Goal: Information Seeking & Learning: Learn about a topic

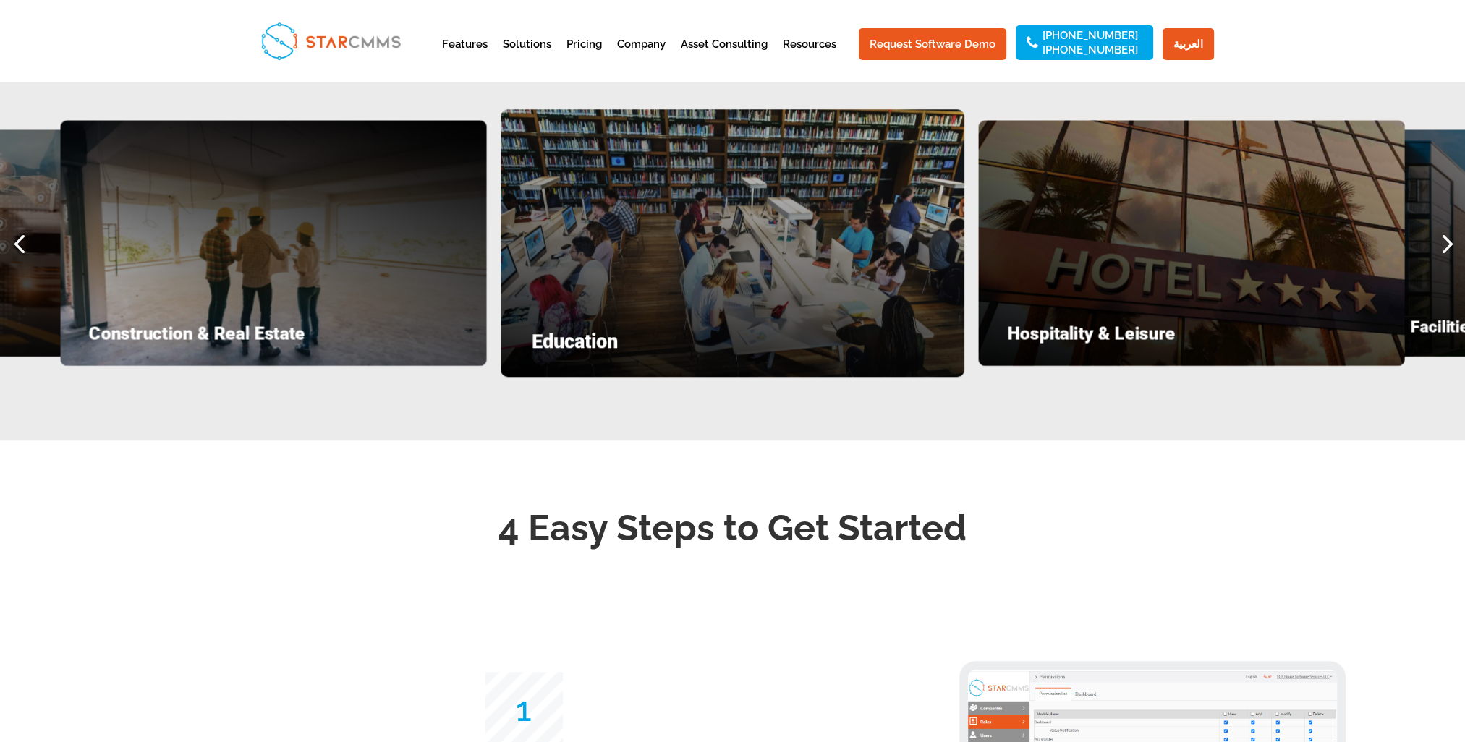
scroll to position [1881, 0]
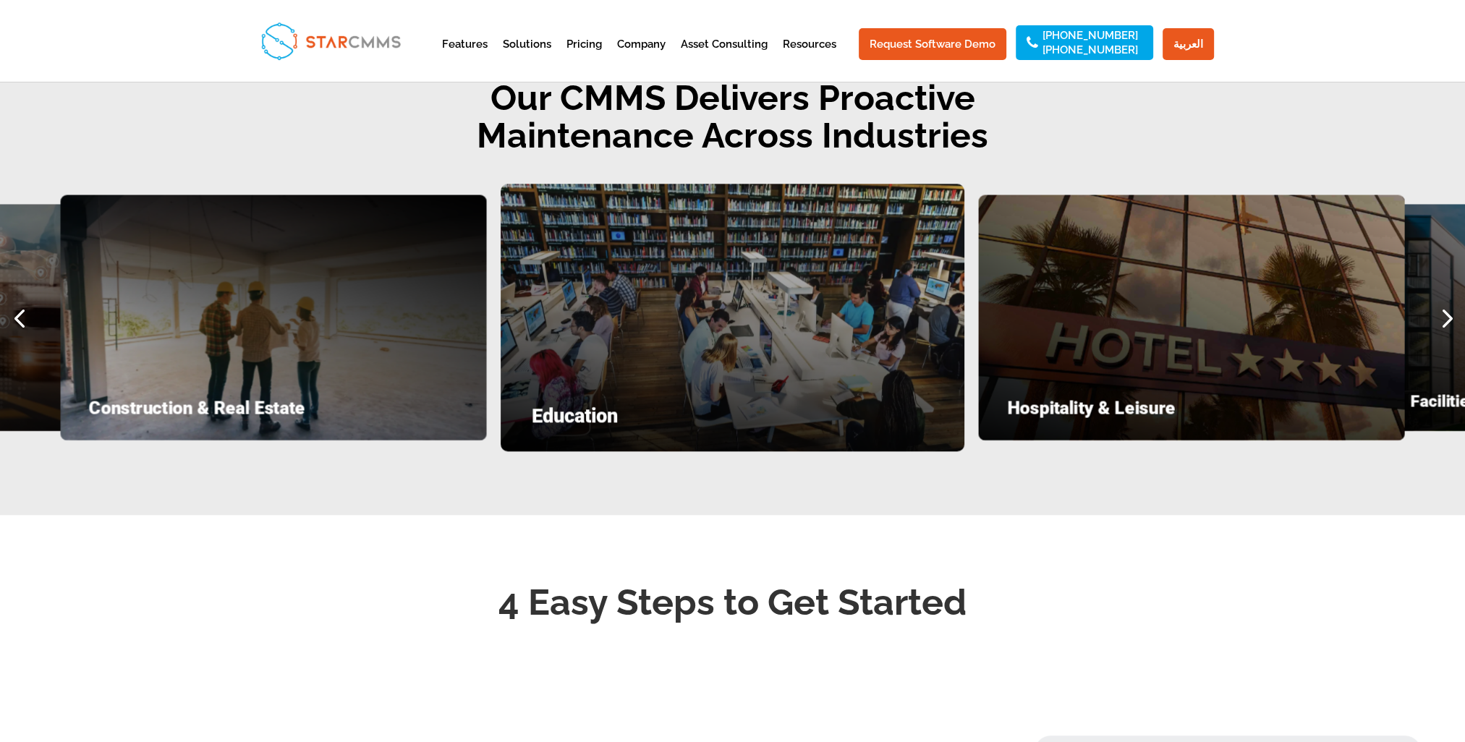
click at [365, 401] on div "Construction & Real Estate" at bounding box center [273, 317] width 426 height 245
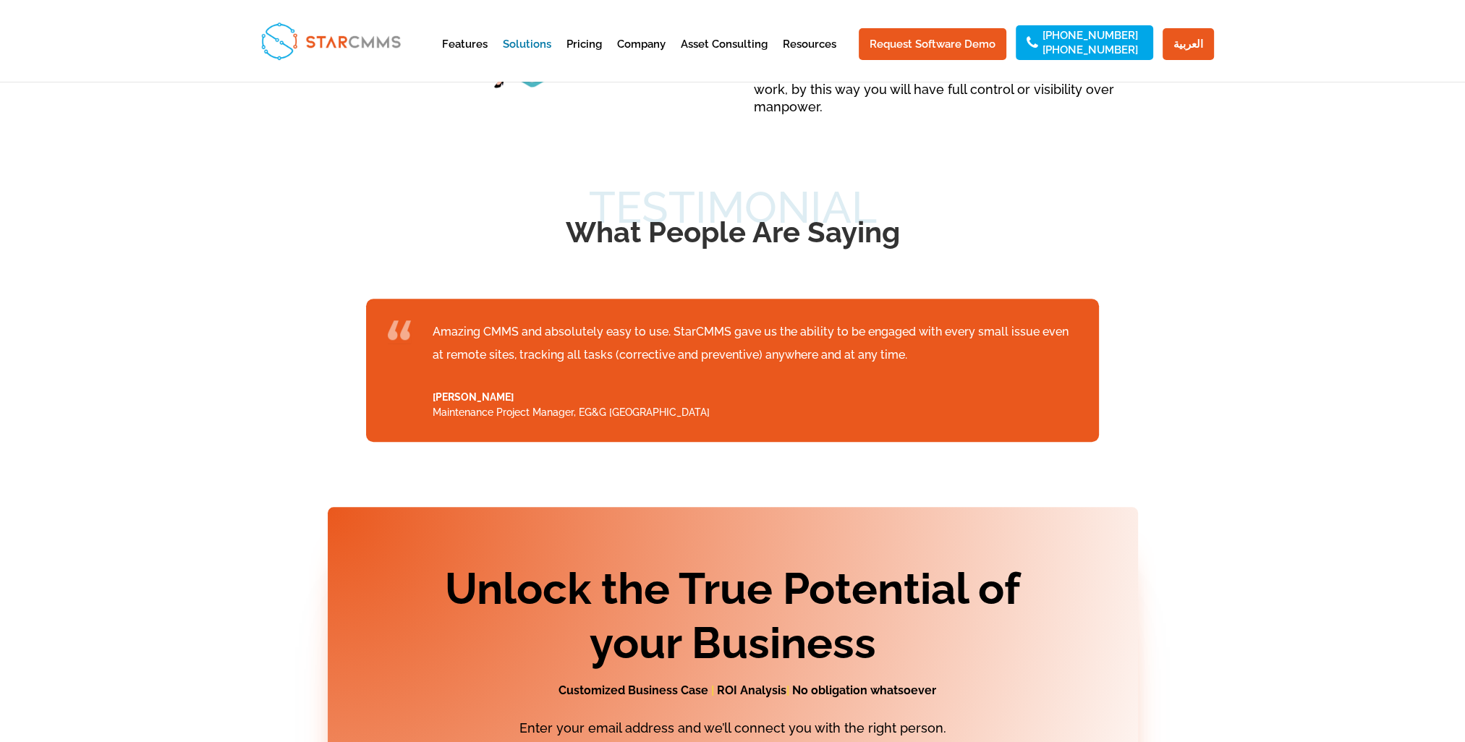
scroll to position [2238, 0]
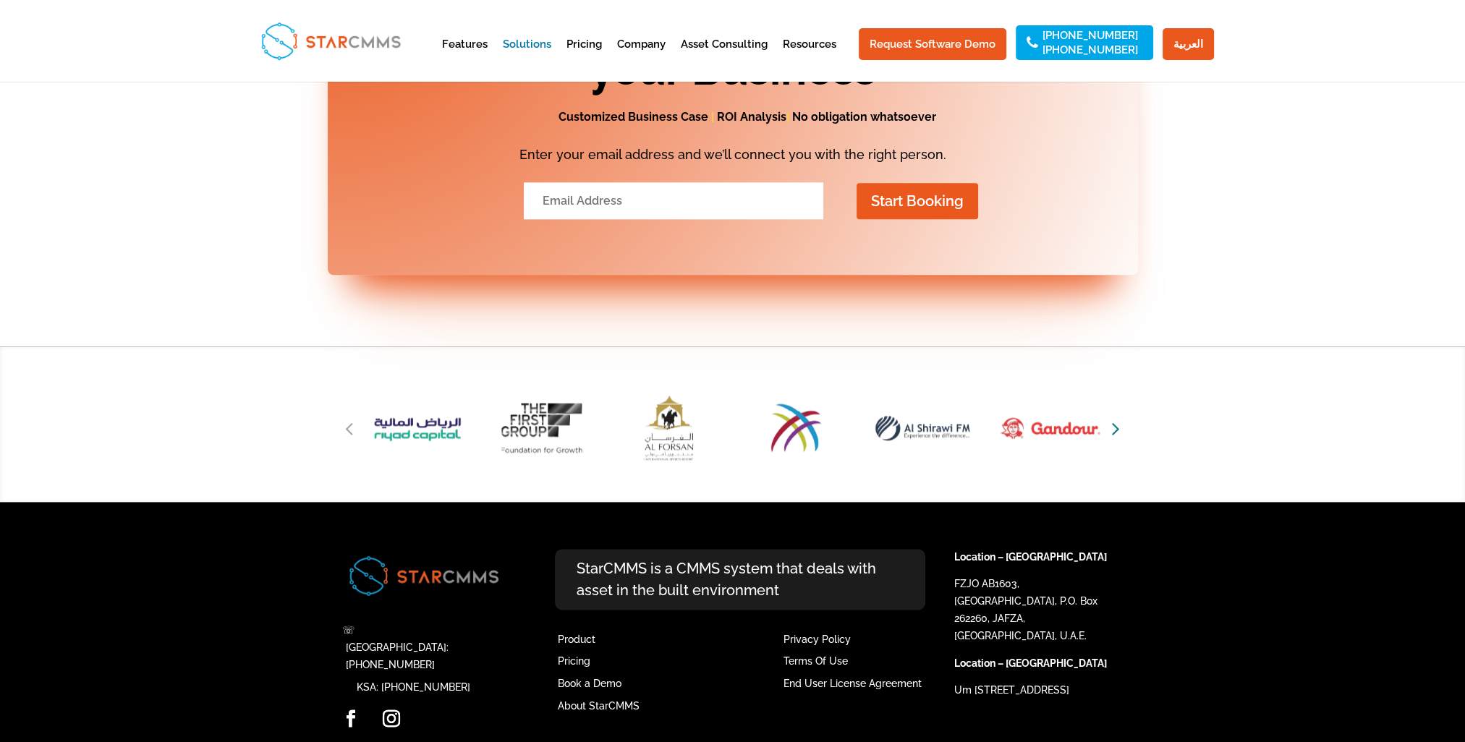
click at [1112, 418] on icon "Next slide" at bounding box center [1116, 428] width 8 height 20
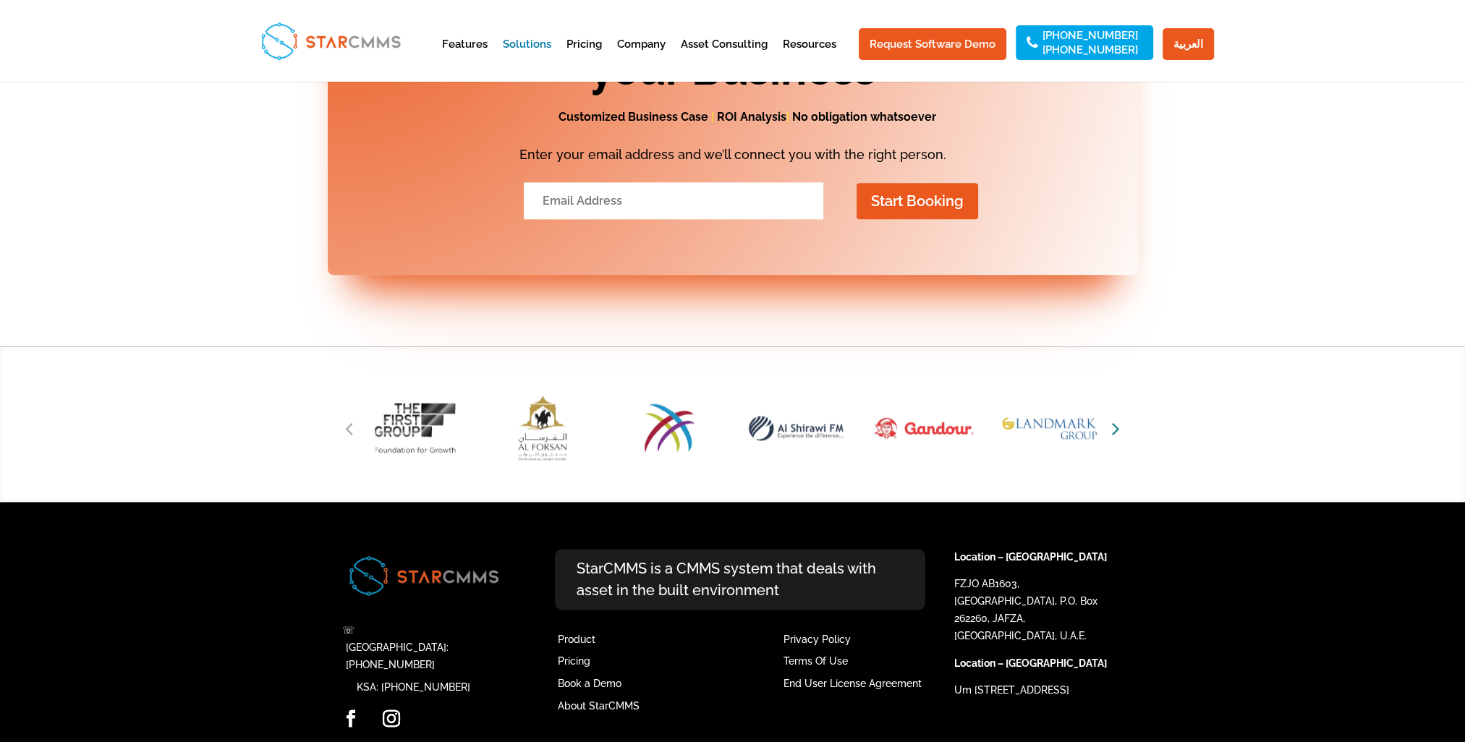
click at [1112, 418] on icon "Next slide" at bounding box center [1116, 428] width 8 height 20
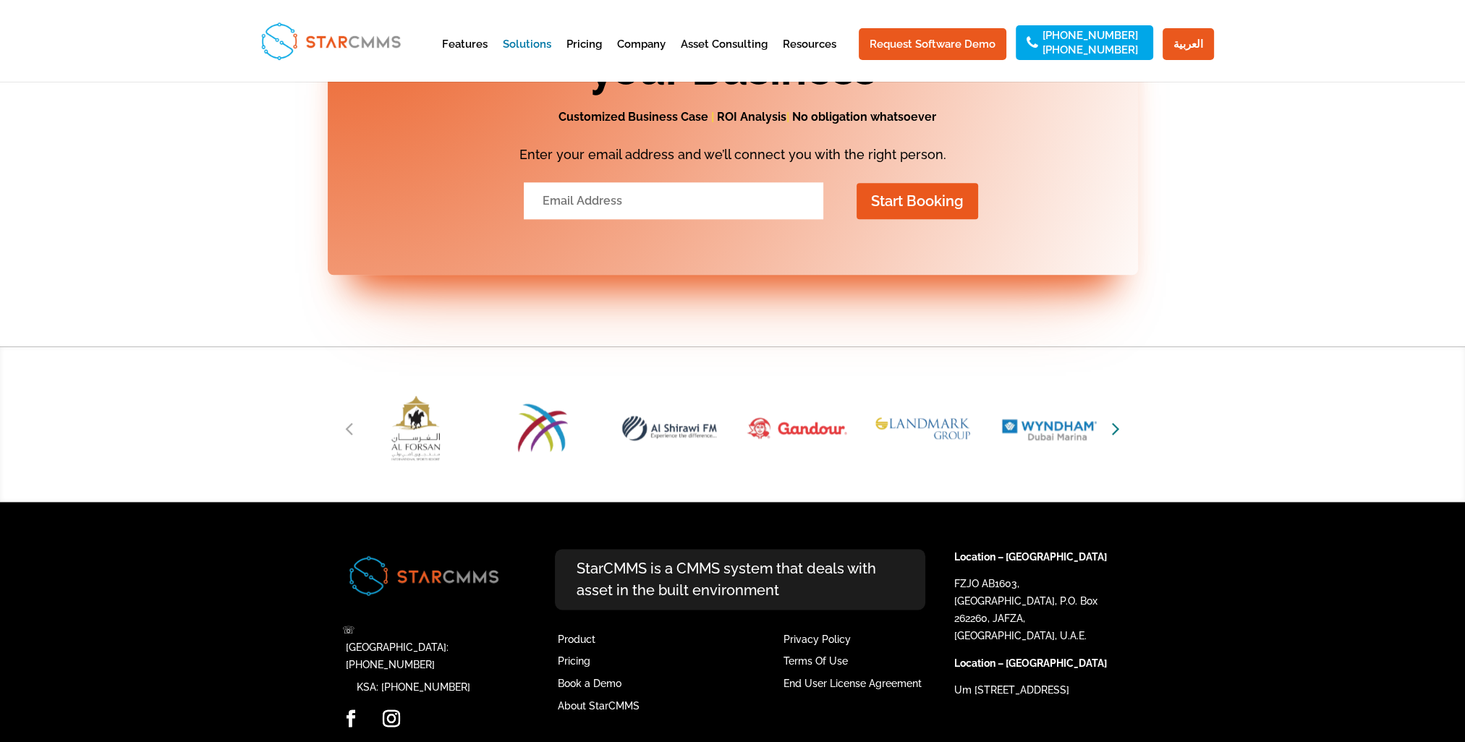
click at [1113, 418] on icon "Next slide" at bounding box center [1116, 428] width 8 height 20
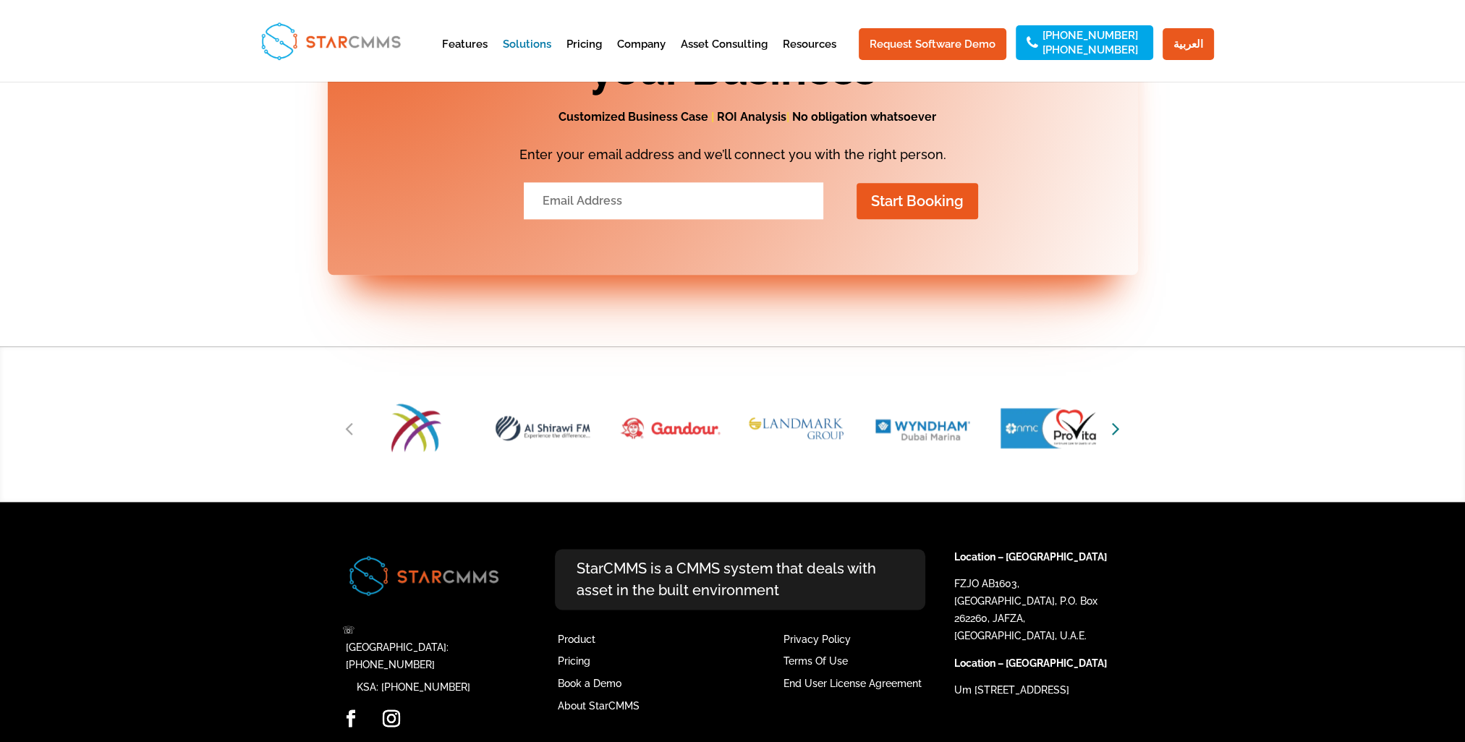
click at [1113, 418] on icon "Next slide" at bounding box center [1116, 428] width 8 height 20
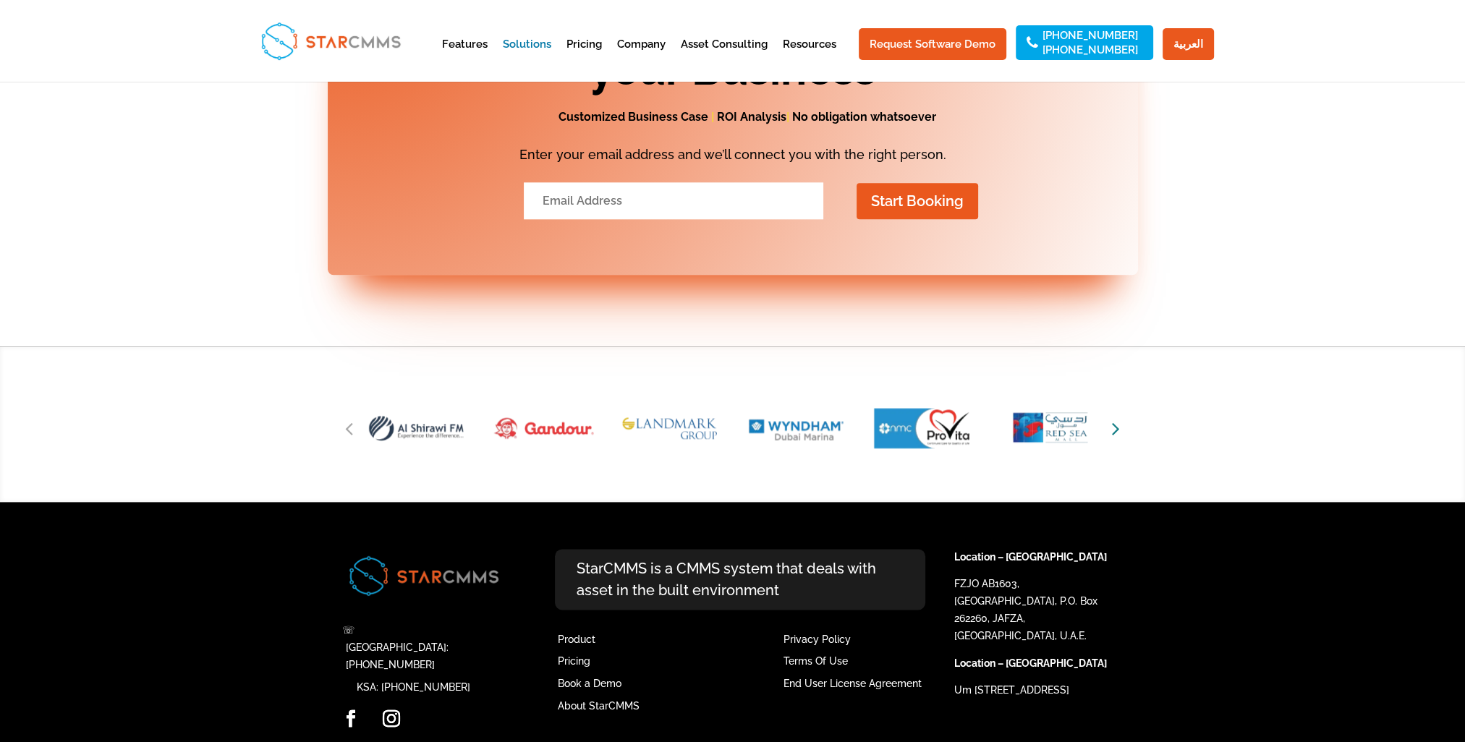
click at [1113, 418] on icon "Next slide" at bounding box center [1116, 428] width 8 height 20
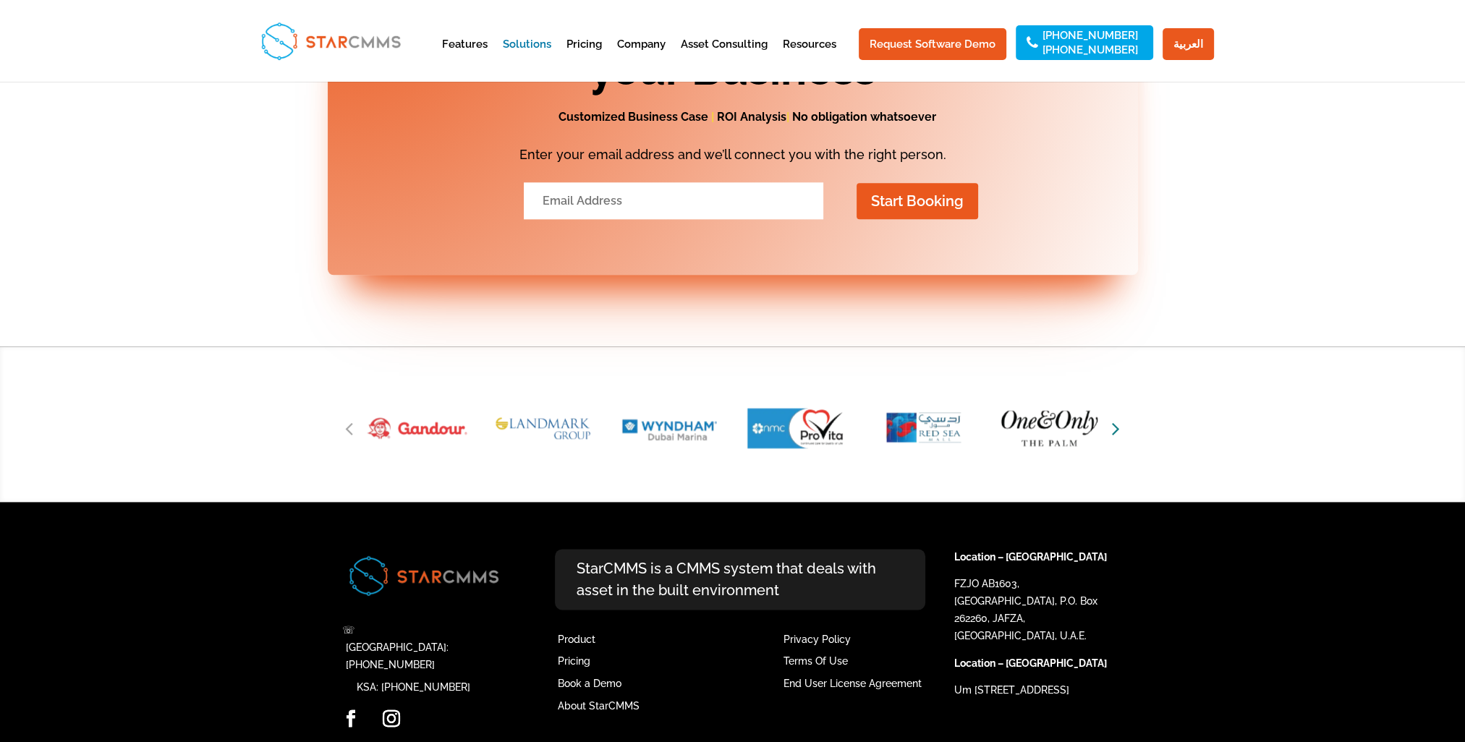
click at [1113, 418] on icon "Next slide" at bounding box center [1116, 428] width 8 height 20
click at [1114, 418] on icon "Next slide" at bounding box center [1116, 428] width 8 height 20
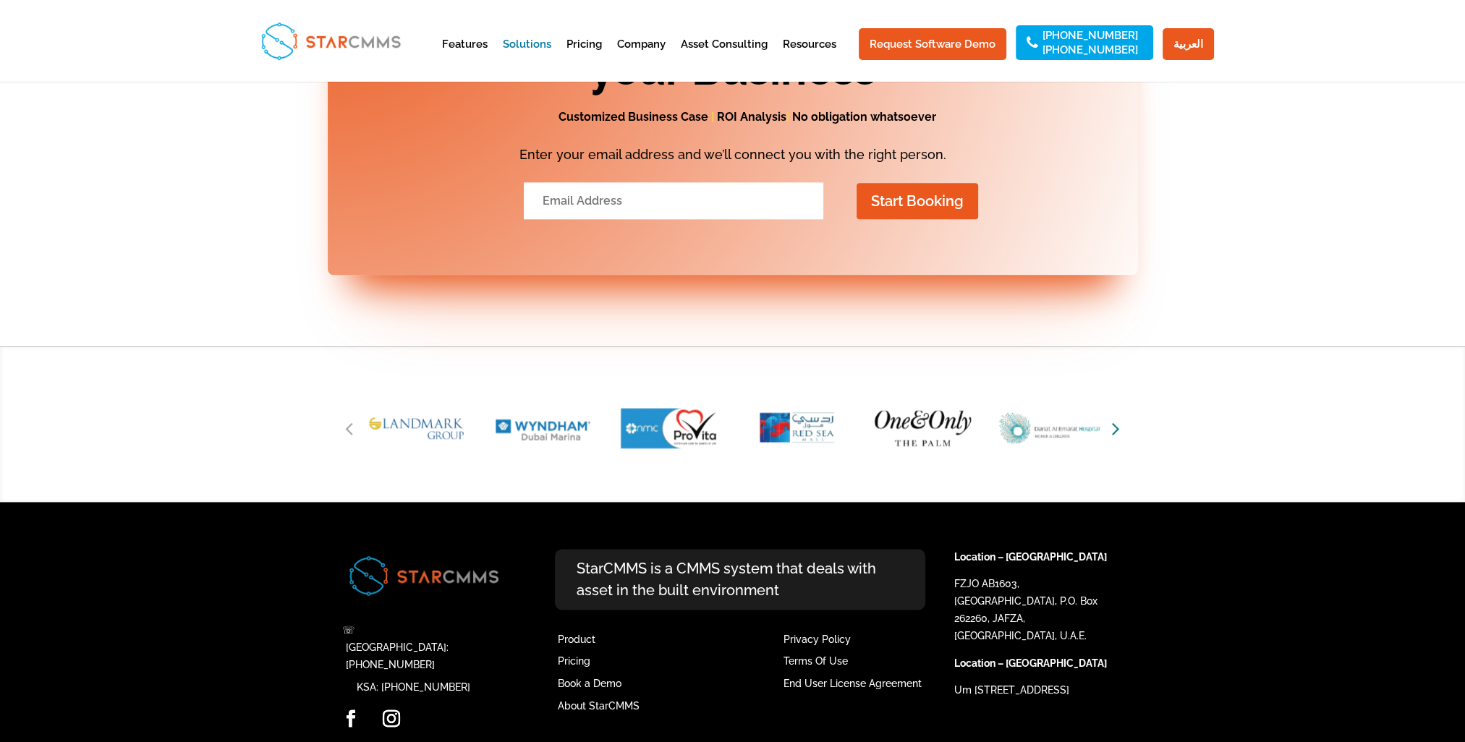
click at [1114, 418] on icon "Next slide" at bounding box center [1116, 428] width 8 height 20
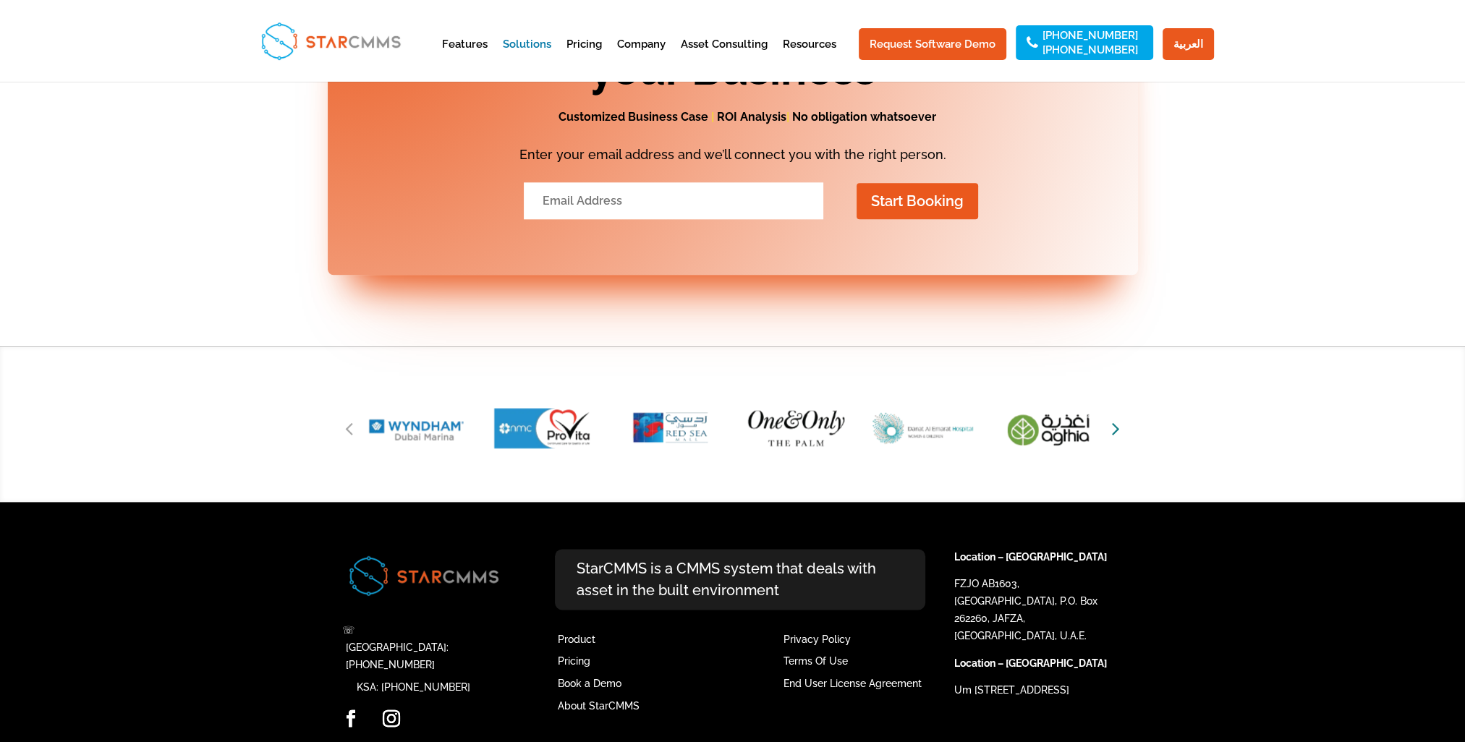
click at [1114, 418] on icon "Next slide" at bounding box center [1116, 428] width 8 height 20
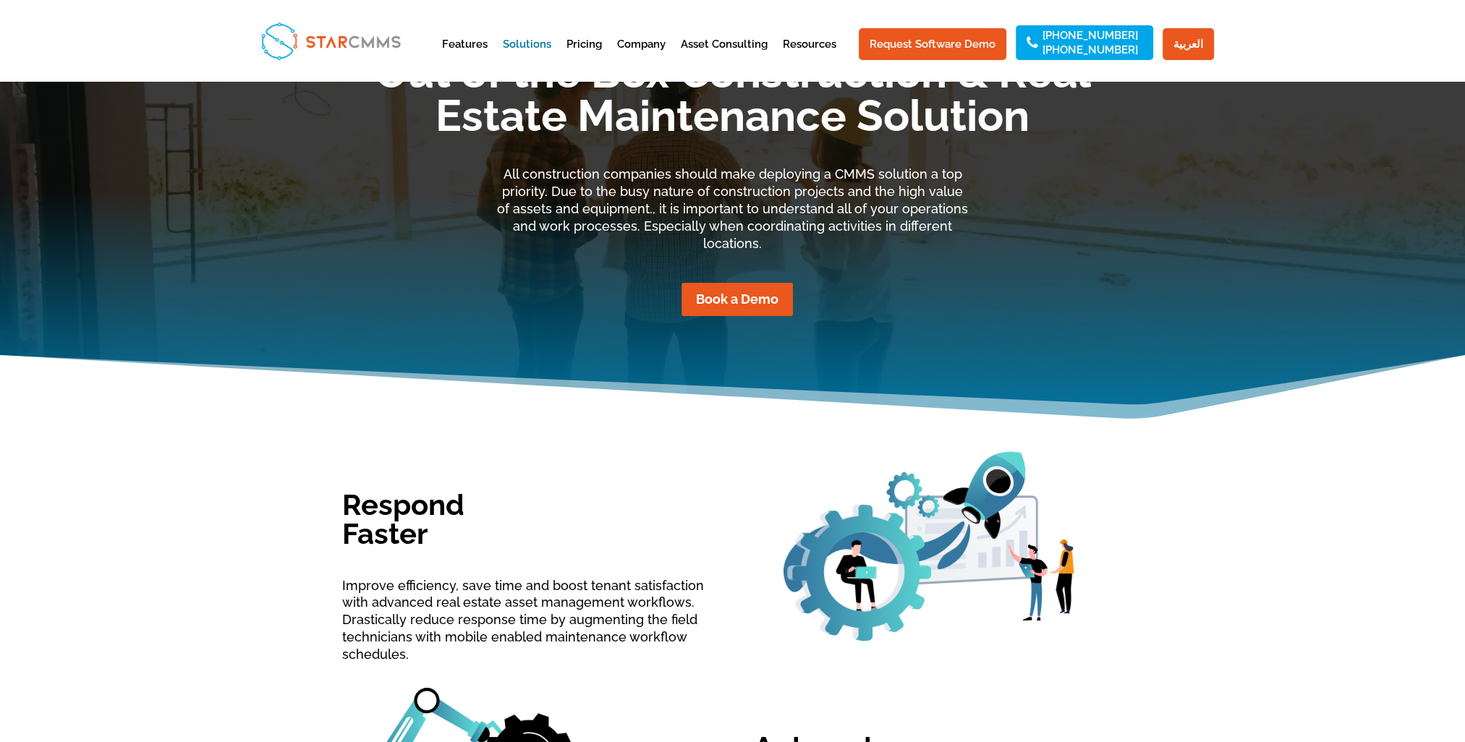
scroll to position [0, 0]
